Goal: Task Accomplishment & Management: Use online tool/utility

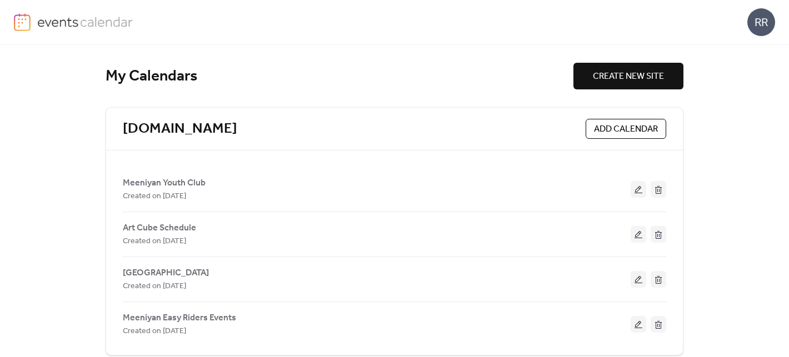
scroll to position [16, 0]
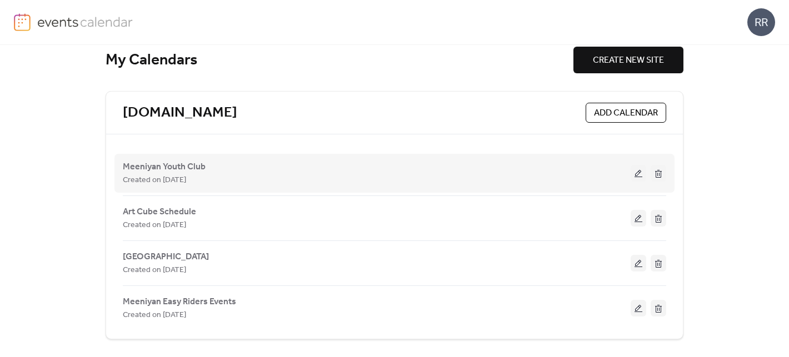
click at [631, 174] on button at bounding box center [639, 173] width 16 height 17
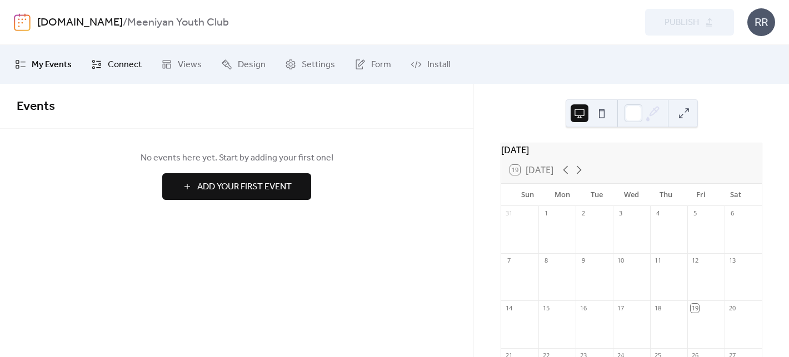
click at [129, 68] on span "Connect" at bounding box center [125, 64] width 34 height 13
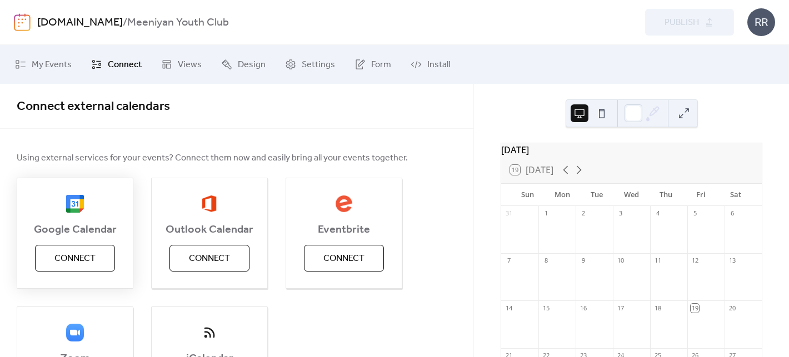
click at [71, 265] on span "Connect" at bounding box center [74, 258] width 41 height 13
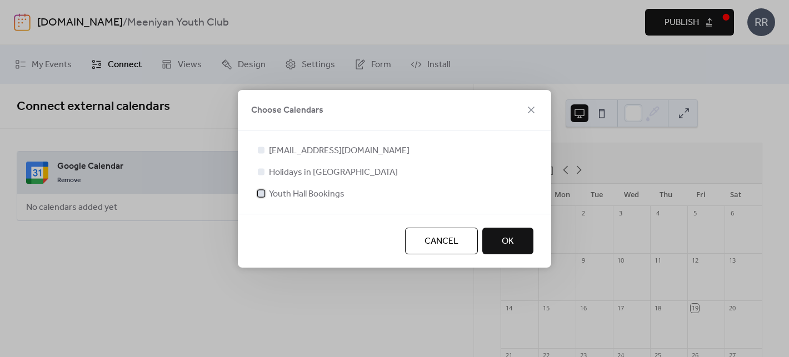
click at [336, 194] on span "Youth Hall Bookings" at bounding box center [307, 194] width 76 height 13
click at [511, 238] on span "OK" at bounding box center [508, 241] width 12 height 13
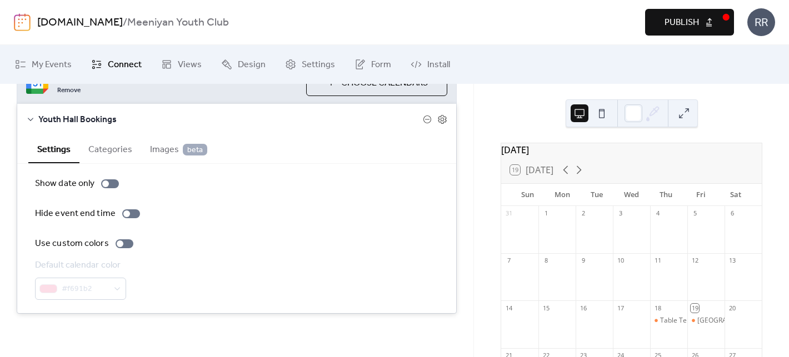
scroll to position [91, 0]
click at [121, 287] on div "#f691b2" at bounding box center [80, 288] width 91 height 22
click at [102, 148] on button "Categories" at bounding box center [110, 147] width 62 height 27
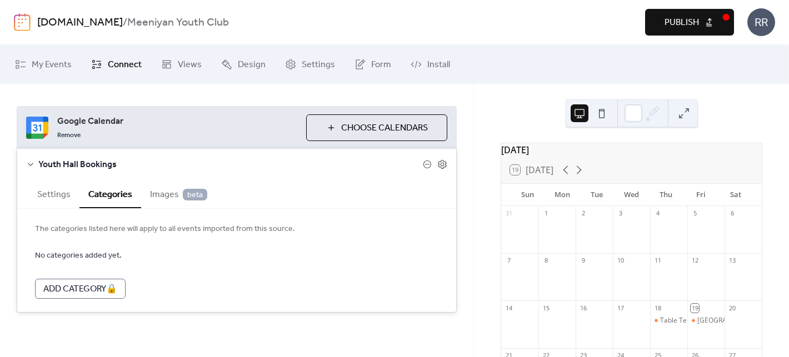
scroll to position [45, 0]
click at [29, 162] on icon at bounding box center [30, 164] width 9 height 9
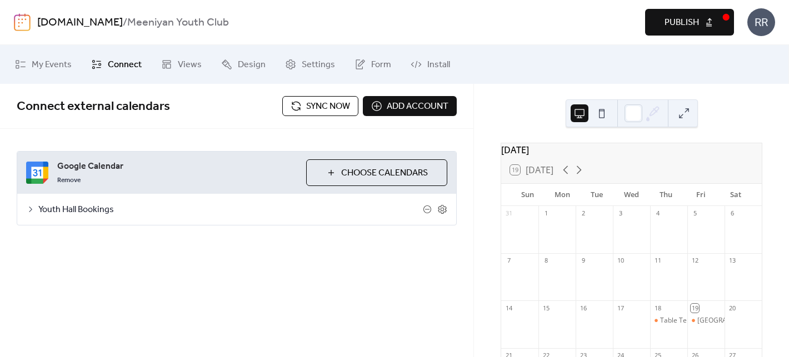
scroll to position [0, 0]
click at [82, 24] on link "[DOMAIN_NAME]" at bounding box center [80, 22] width 86 height 21
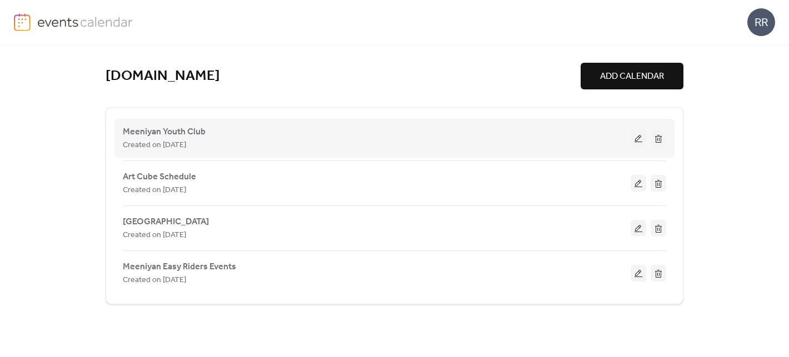
click at [638, 139] on button at bounding box center [639, 138] width 16 height 17
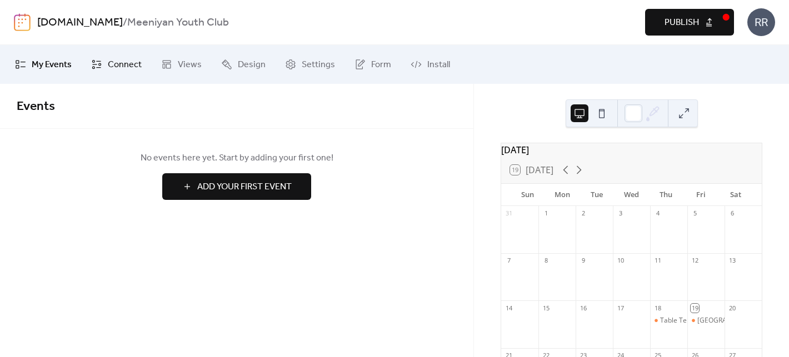
click at [114, 67] on span "Connect" at bounding box center [125, 64] width 34 height 13
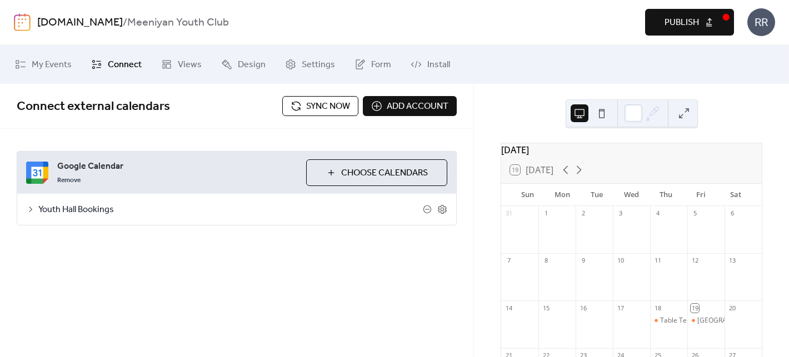
click at [93, 24] on link "[DOMAIN_NAME]" at bounding box center [80, 22] width 86 height 21
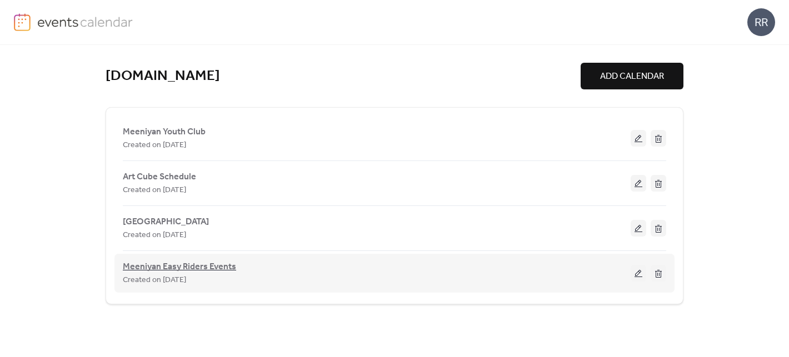
click at [197, 269] on span "Meeniyan Easy Riders Events" at bounding box center [179, 267] width 113 height 13
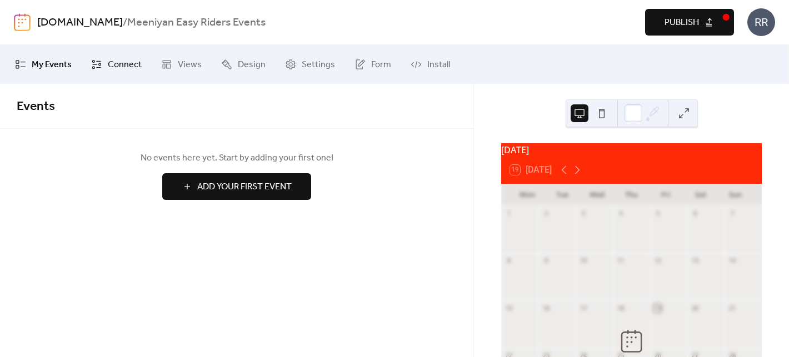
click at [116, 63] on span "Connect" at bounding box center [125, 64] width 34 height 13
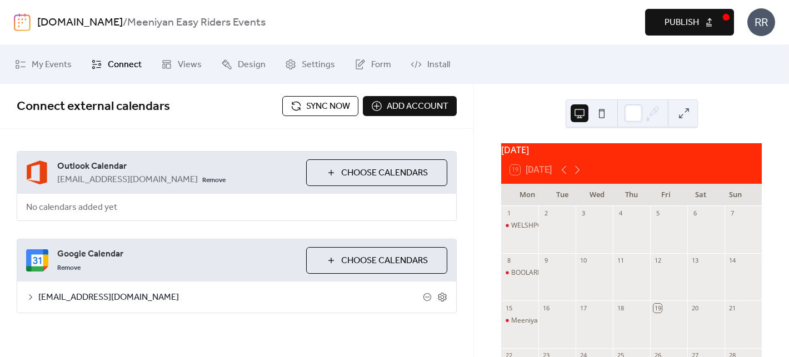
click at [33, 298] on icon at bounding box center [30, 297] width 9 height 9
click at [77, 22] on link "[DOMAIN_NAME]" at bounding box center [80, 22] width 86 height 21
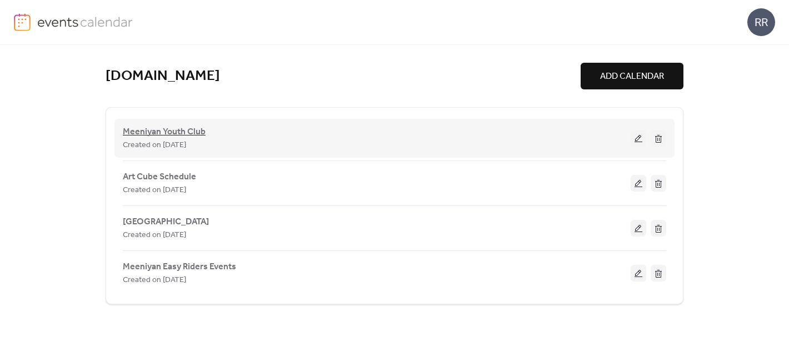
click at [168, 129] on span "Meeniyan Youth Club" at bounding box center [164, 132] width 83 height 13
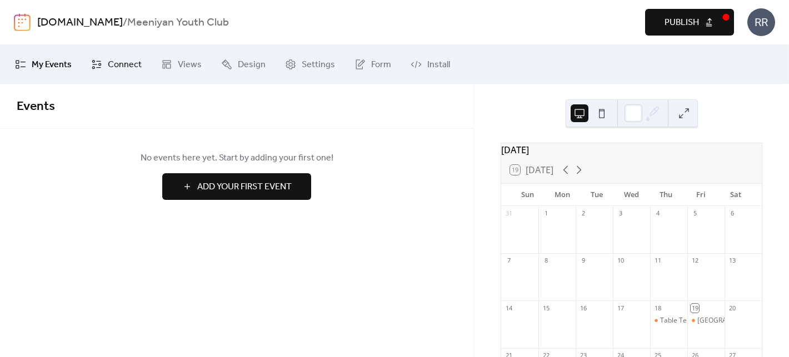
click at [117, 63] on span "Connect" at bounding box center [125, 64] width 34 height 13
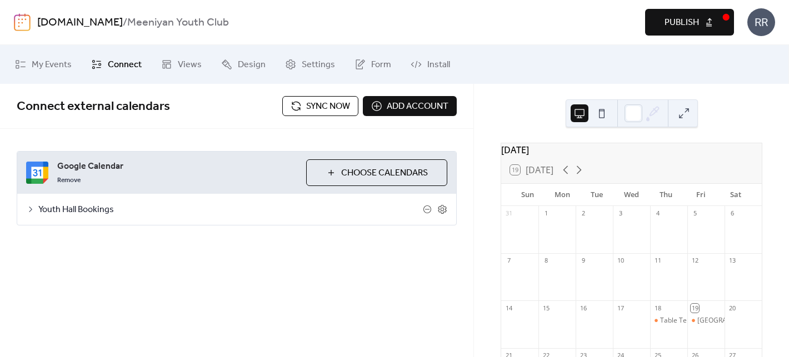
click at [31, 211] on icon at bounding box center [30, 209] width 9 height 9
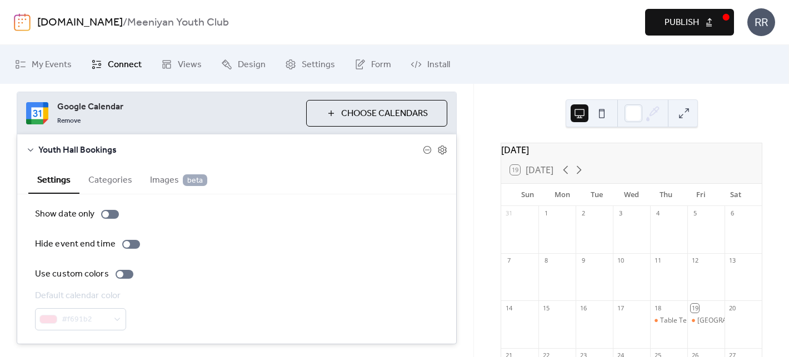
scroll to position [91, 0]
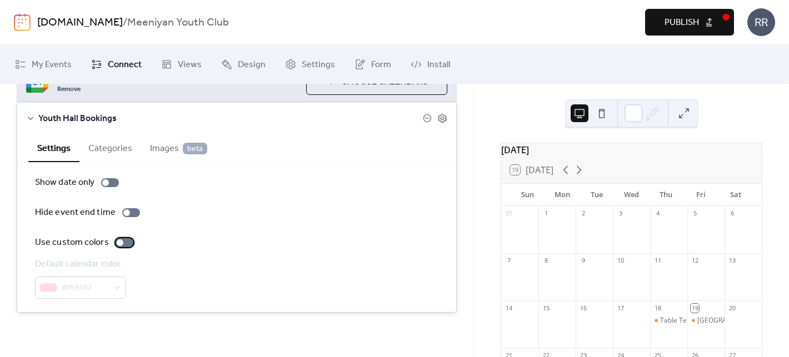
click at [120, 243] on div at bounding box center [120, 242] width 7 height 7
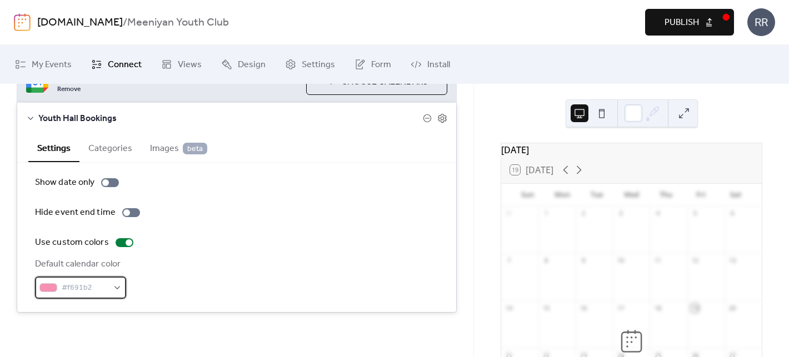
click at [117, 288] on div "#f691b2" at bounding box center [80, 288] width 91 height 22
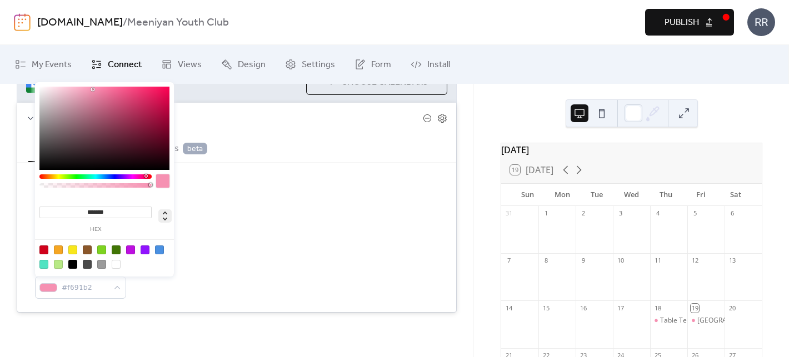
click at [166, 219] on icon at bounding box center [164, 215] width 13 height 13
click at [165, 210] on icon at bounding box center [164, 215] width 13 height 13
type input "***"
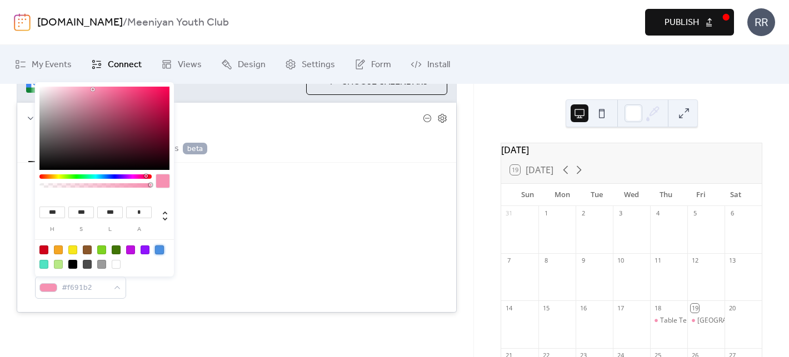
click at [163, 249] on div at bounding box center [159, 250] width 9 height 9
type input "***"
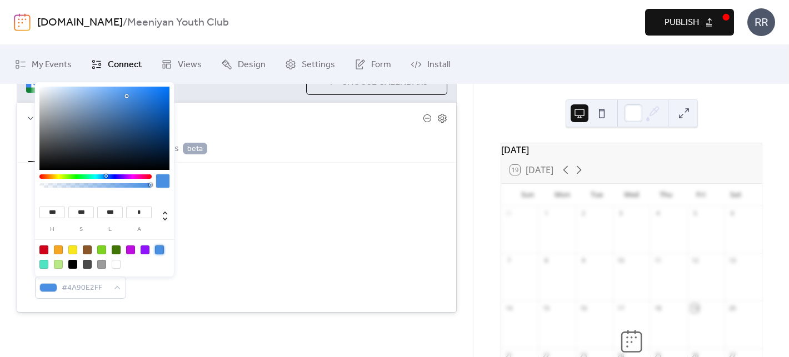
click at [267, 137] on div "Settings Categories Images beta" at bounding box center [236, 148] width 439 height 29
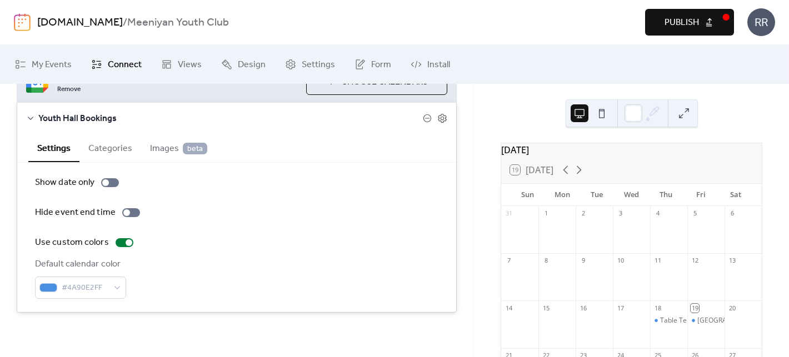
click at [64, 25] on link "[DOMAIN_NAME]" at bounding box center [80, 22] width 86 height 21
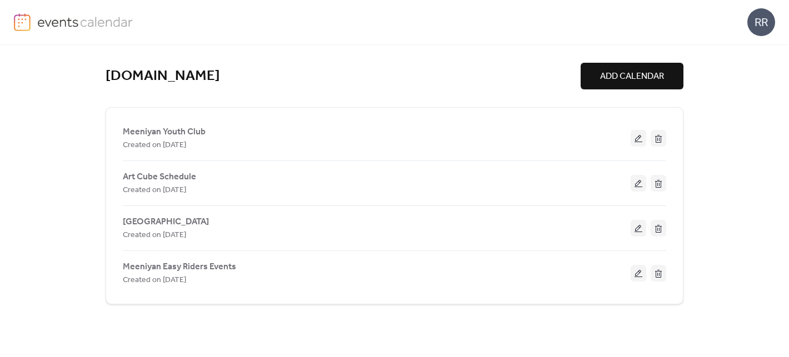
click at [756, 24] on div "RR" at bounding box center [761, 22] width 28 height 28
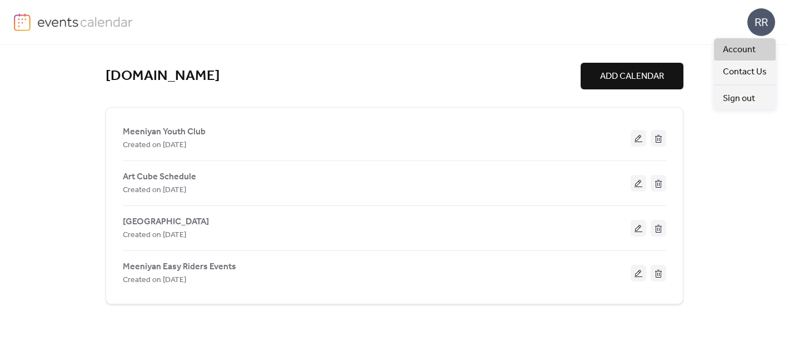
click at [753, 47] on span "Account" at bounding box center [739, 49] width 33 height 13
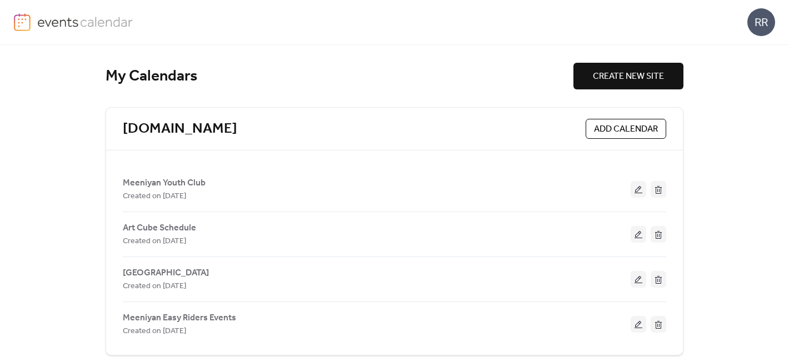
scroll to position [16, 0]
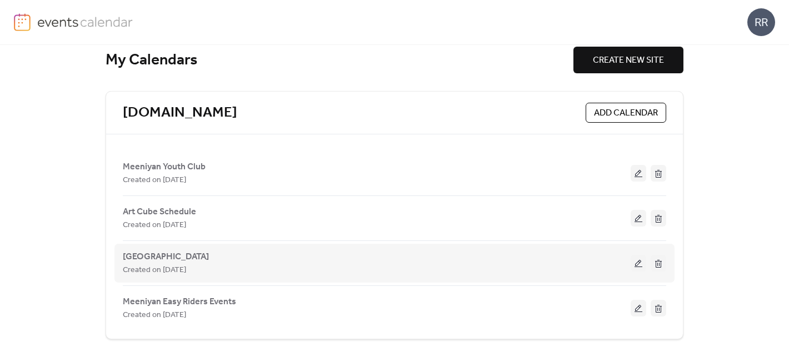
click at [279, 262] on div "[GEOGRAPHIC_DATA] Created on [DATE]" at bounding box center [377, 263] width 508 height 27
click at [184, 257] on span "[GEOGRAPHIC_DATA]" at bounding box center [166, 257] width 86 height 13
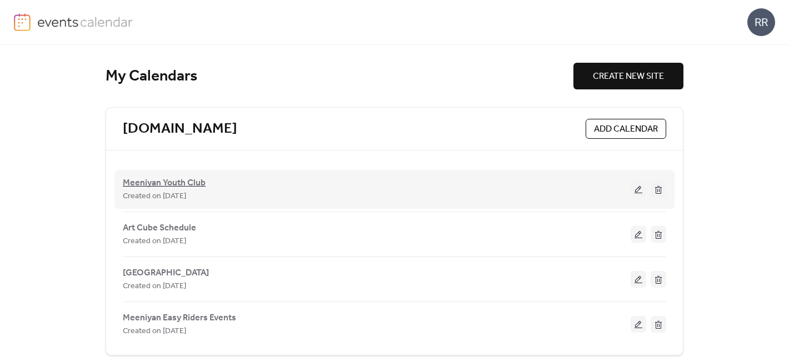
click at [147, 183] on span "Meeniyan Youth Club" at bounding box center [164, 183] width 83 height 13
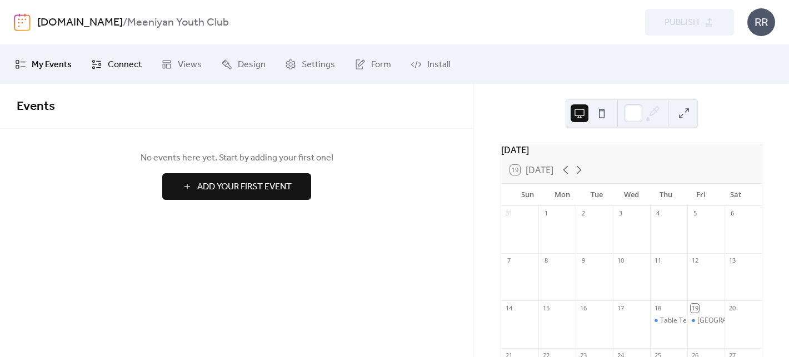
click at [123, 64] on span "Connect" at bounding box center [125, 64] width 34 height 13
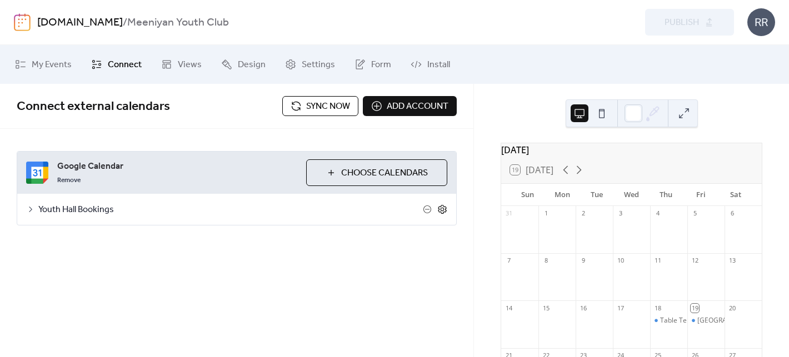
click at [446, 211] on icon at bounding box center [442, 209] width 10 height 10
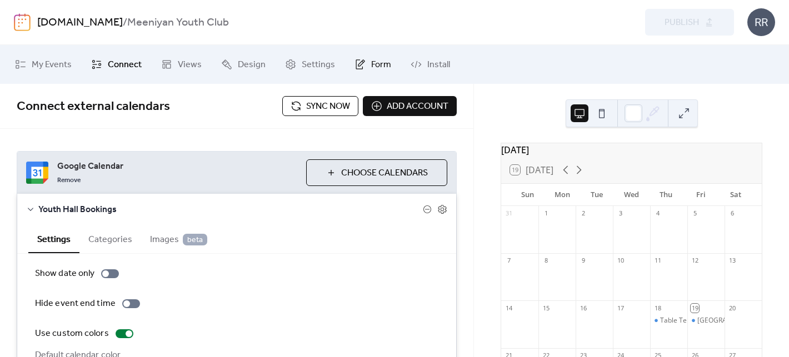
click at [376, 63] on span "Form" at bounding box center [381, 64] width 20 height 13
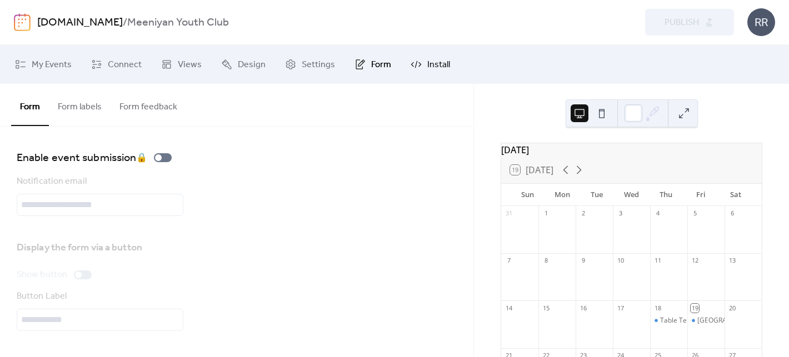
click at [439, 64] on span "Install" at bounding box center [438, 64] width 23 height 13
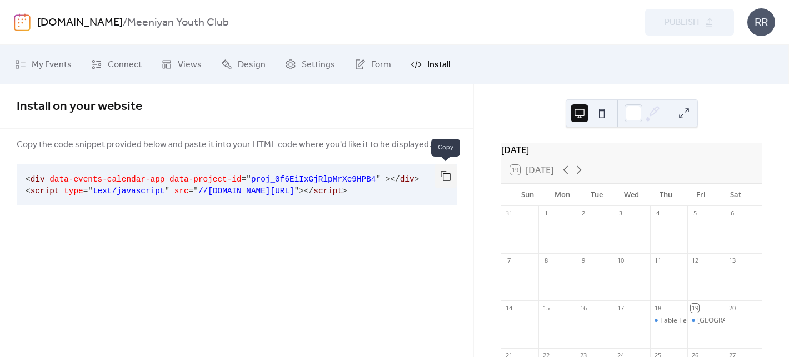
click at [445, 177] on button "button" at bounding box center [445, 176] width 22 height 24
click at [47, 66] on span "My Events" at bounding box center [52, 64] width 40 height 13
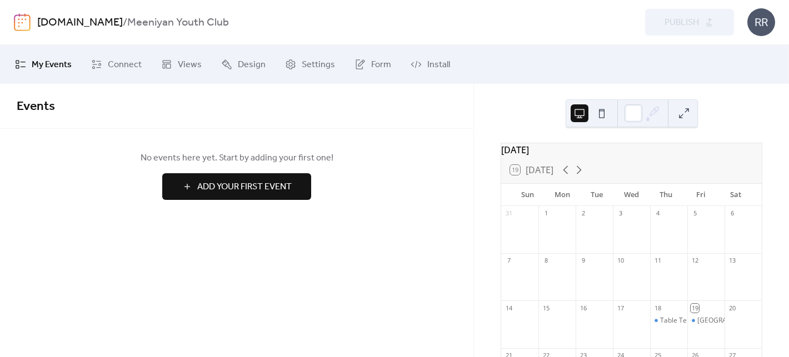
click at [92, 19] on link "[DOMAIN_NAME]" at bounding box center [80, 22] width 86 height 21
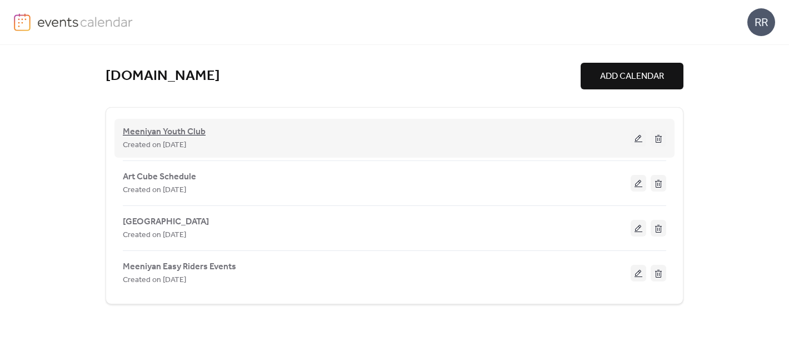
click at [166, 129] on span "Meeniyan Youth Club" at bounding box center [164, 132] width 83 height 13
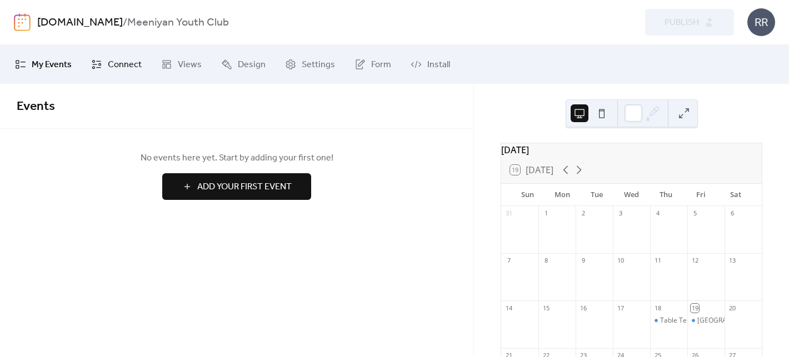
click at [119, 70] on span "Connect" at bounding box center [125, 64] width 34 height 13
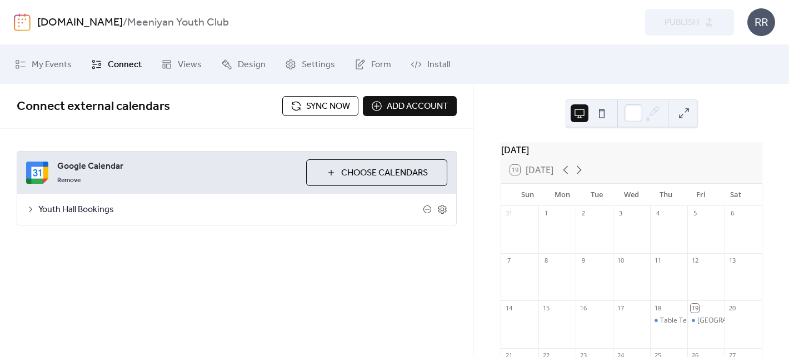
click at [331, 109] on span "Sync now" at bounding box center [328, 106] width 44 height 13
